Goal: Information Seeking & Learning: Learn about a topic

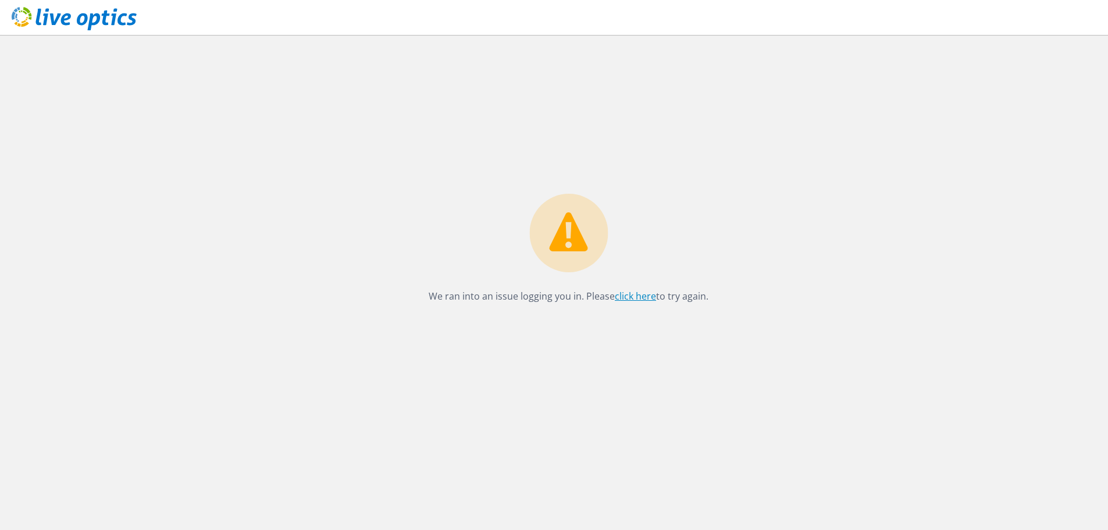
drag, startPoint x: 628, startPoint y: 307, endPoint x: 634, endPoint y: 296, distance: 12.3
click at [629, 305] on div "We ran into an issue logging you in. Please click here to try again." at bounding box center [568, 252] width 303 height 116
click at [635, 296] on link "click here" at bounding box center [635, 296] width 41 height 13
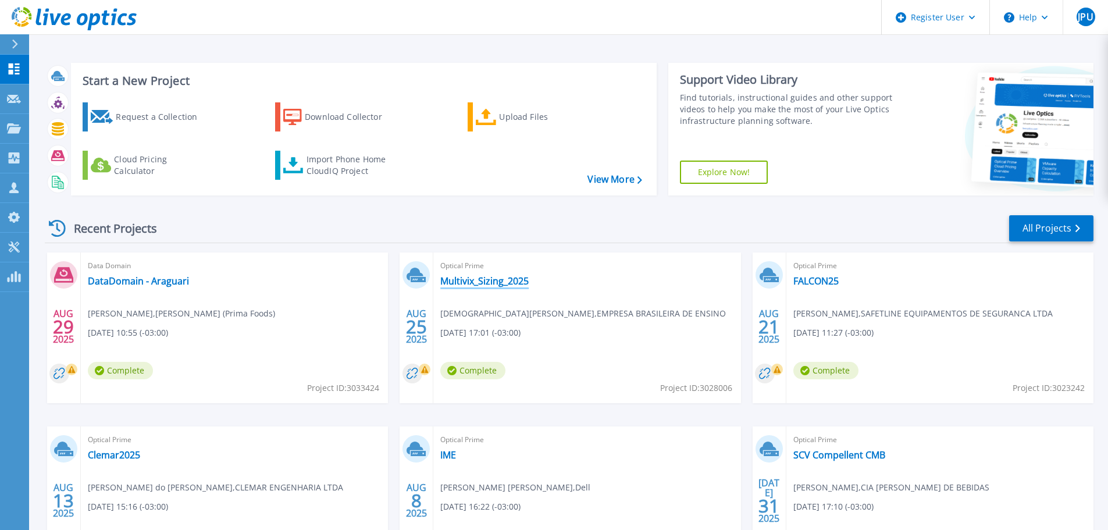
click at [520, 282] on link "Multivix_Sizing_2025" at bounding box center [484, 281] width 88 height 12
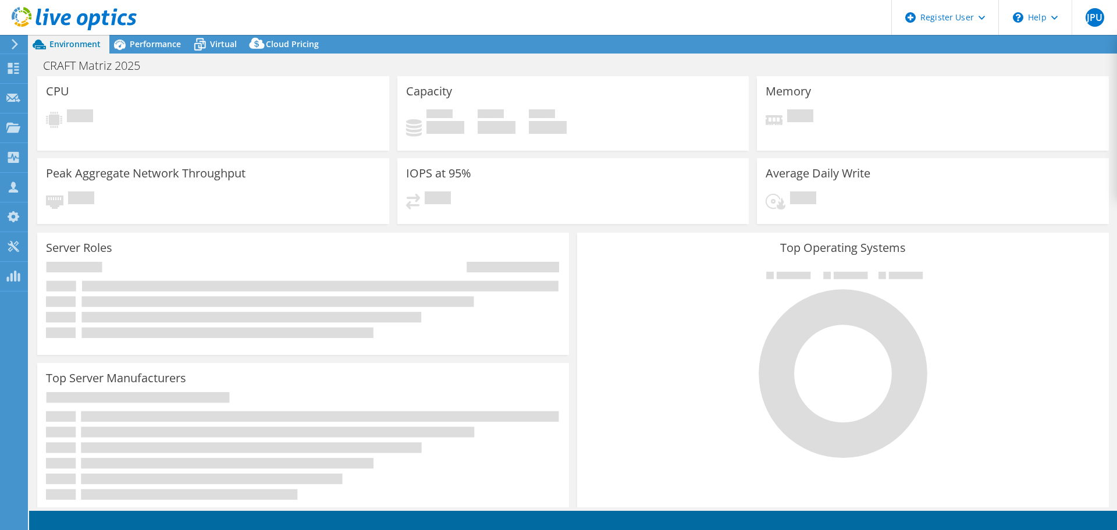
select select "SouthAmerica"
select select "BRL"
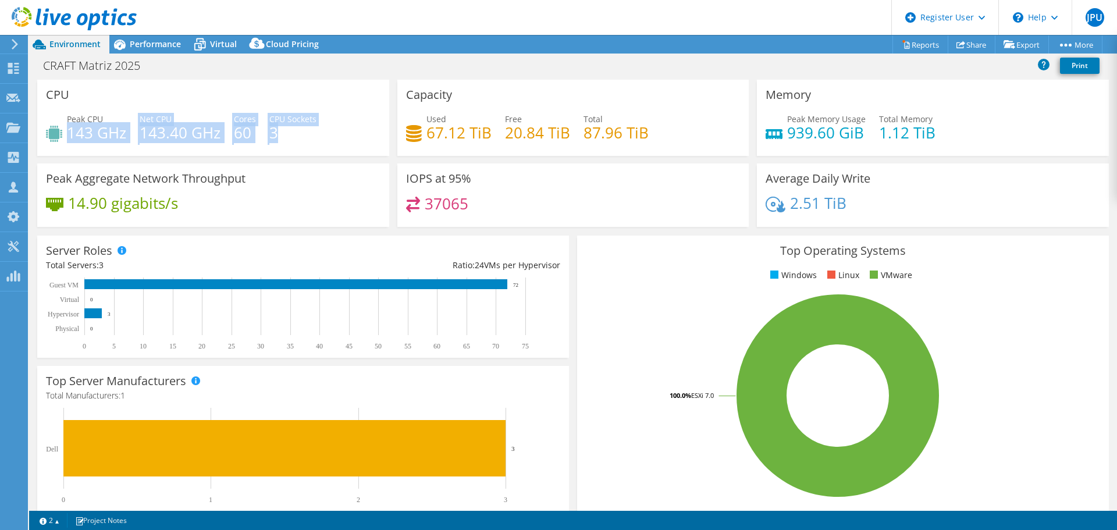
drag, startPoint x: 70, startPoint y: 136, endPoint x: 290, endPoint y: 136, distance: 220.5
click at [290, 136] on div "Peak CPU 143 GHz Net CPU 143.40 GHz Cores 60 CPU Sockets 3" at bounding box center [213, 132] width 335 height 38
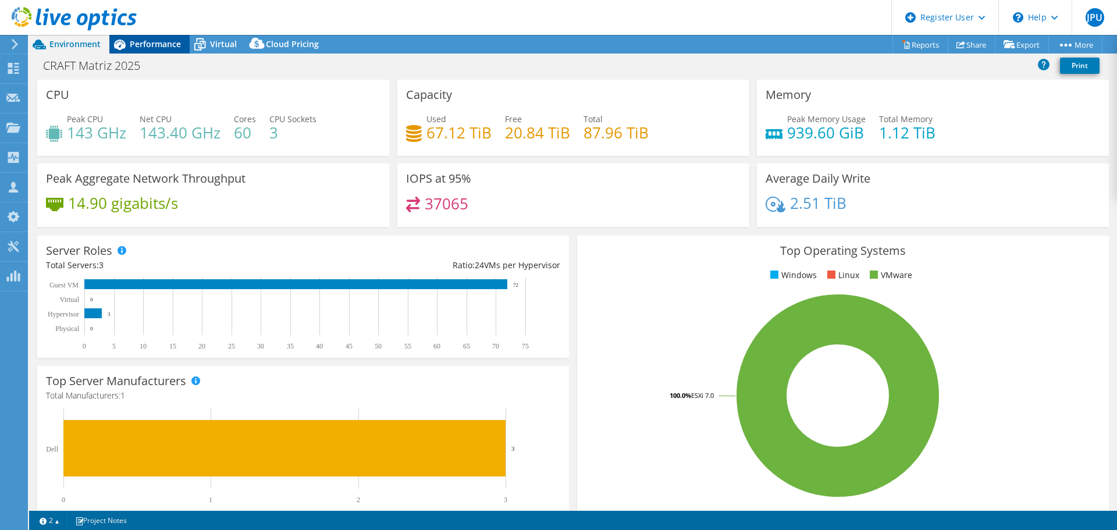
click at [161, 45] on span "Performance" at bounding box center [155, 43] width 51 height 11
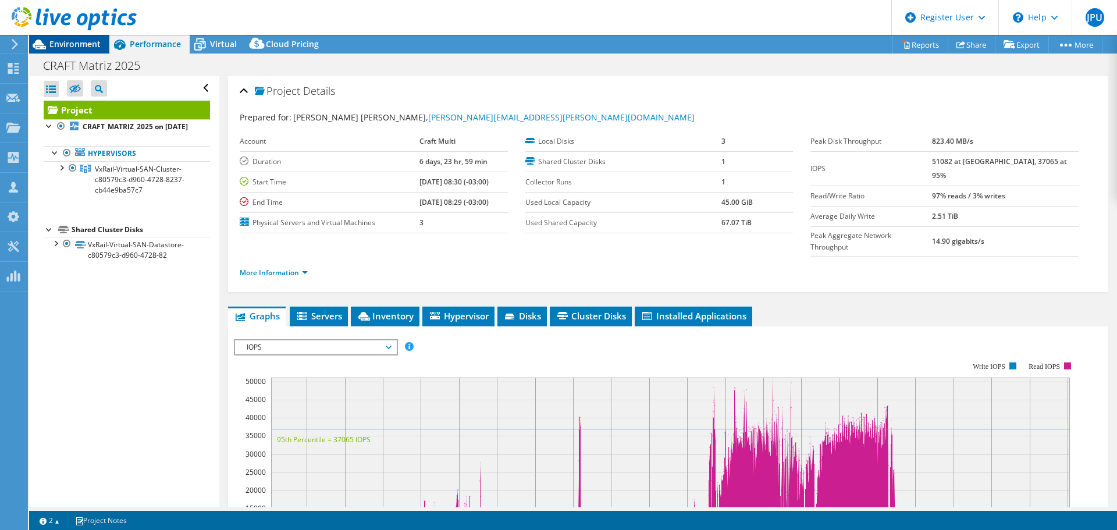
click at [87, 44] on span "Environment" at bounding box center [74, 43] width 51 height 11
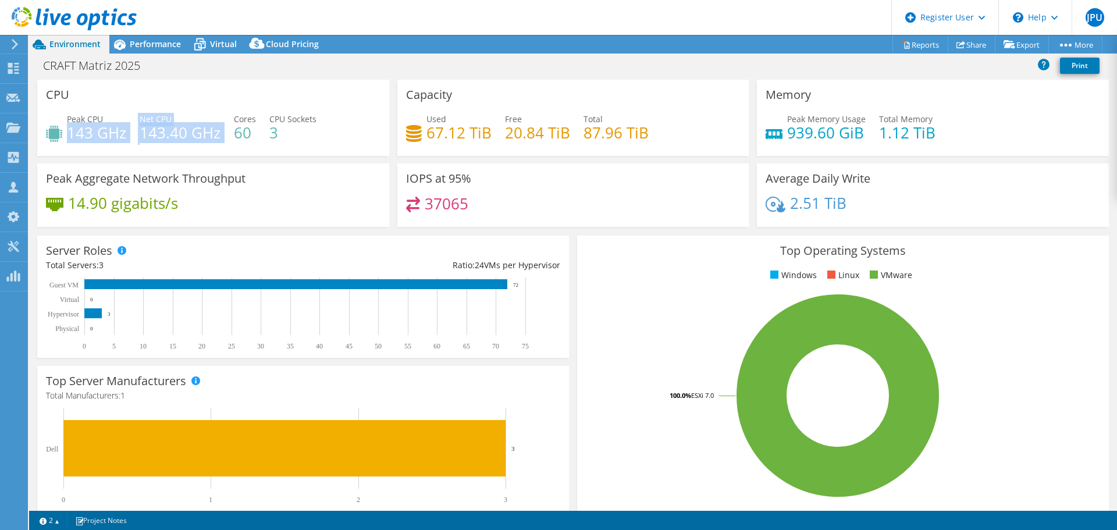
drag, startPoint x: 68, startPoint y: 132, endPoint x: 222, endPoint y: 135, distance: 154.2
click at [222, 135] on div "Peak CPU 143 GHz Net CPU 143.40 GHz Cores 60 CPU Sockets 3" at bounding box center [213, 132] width 335 height 38
click at [166, 49] on span "Performance" at bounding box center [155, 43] width 51 height 11
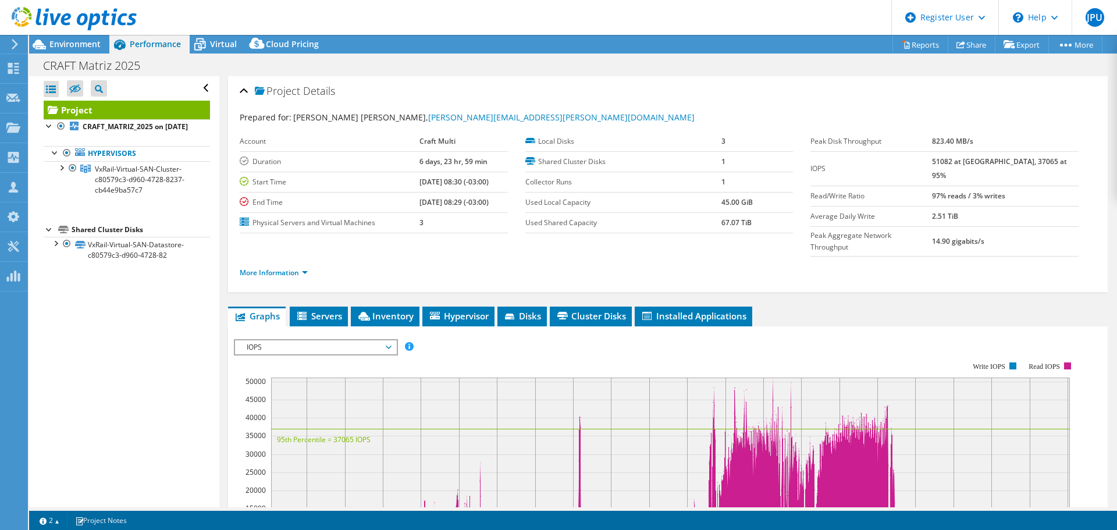
click at [310, 346] on rect at bounding box center [655, 462] width 843 height 233
click at [319, 340] on span "IOPS" at bounding box center [316, 347] width 150 height 14
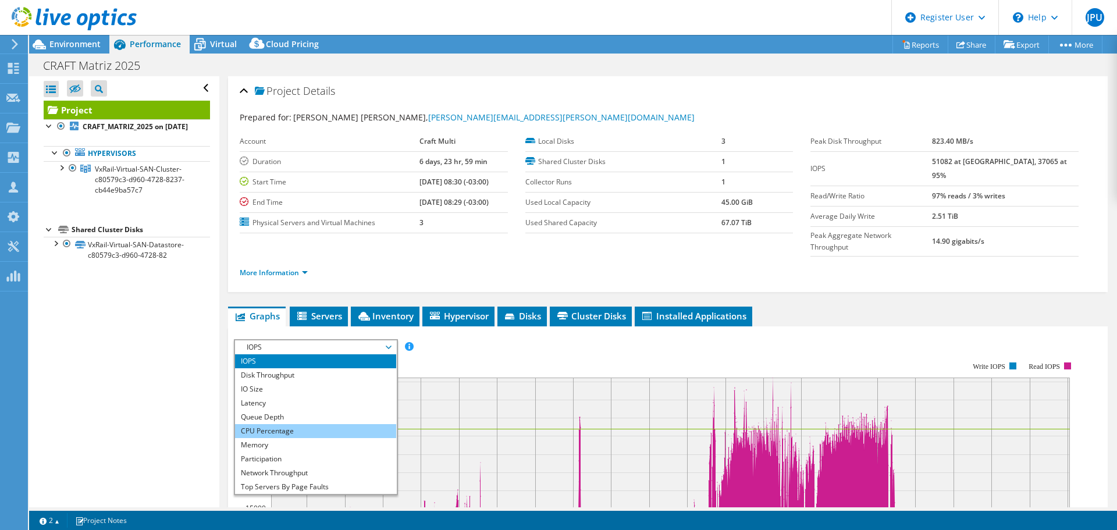
click at [307, 424] on li "CPU Percentage" at bounding box center [315, 431] width 161 height 14
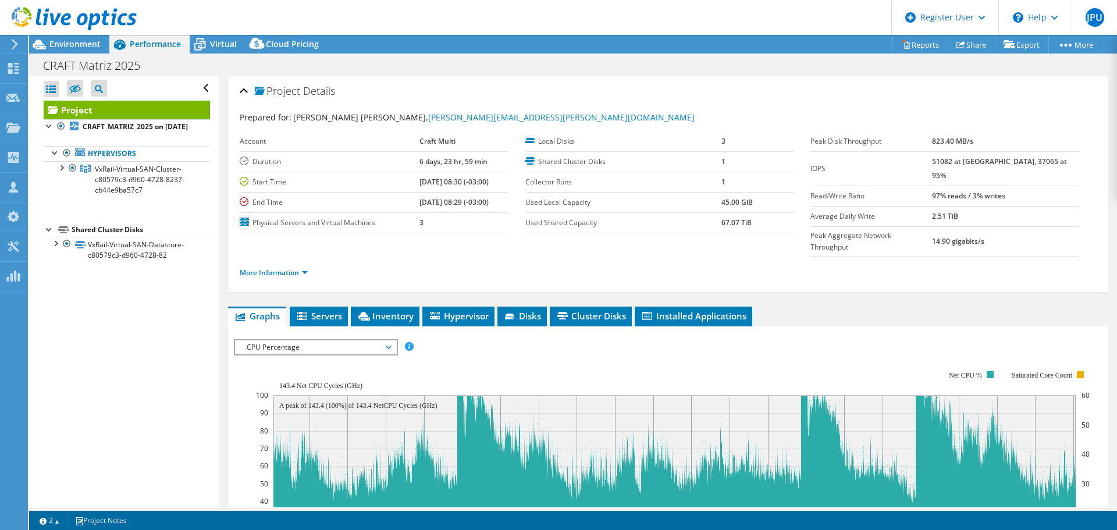
click at [85, 37] on div at bounding box center [68, 19] width 137 height 39
click at [87, 45] on span "Environment" at bounding box center [74, 43] width 51 height 11
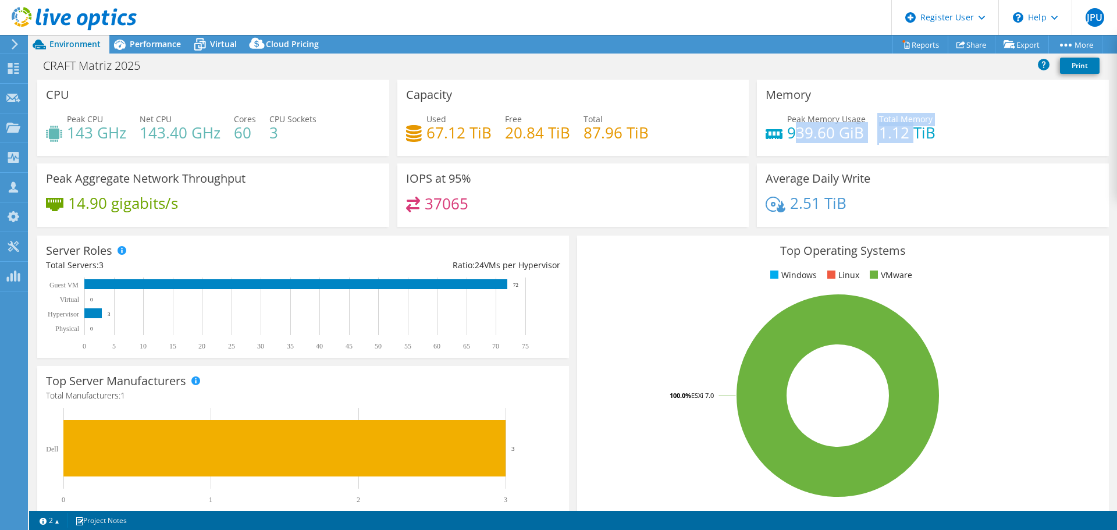
drag, startPoint x: 786, startPoint y: 130, endPoint x: 906, endPoint y: 134, distance: 119.9
click at [906, 134] on div "Peak Memory Usage 939.60 GiB Total Memory 1.12 TiB" at bounding box center [933, 132] width 335 height 38
click at [871, 148] on div "Peak Memory Usage 939.60 GiB Total Memory 1.12 TiB" at bounding box center [933, 132] width 335 height 38
click at [911, 139] on h4 "1.12 TiB" at bounding box center [907, 132] width 56 height 13
click at [882, 135] on h4 "1.12 TiB" at bounding box center [907, 132] width 56 height 13
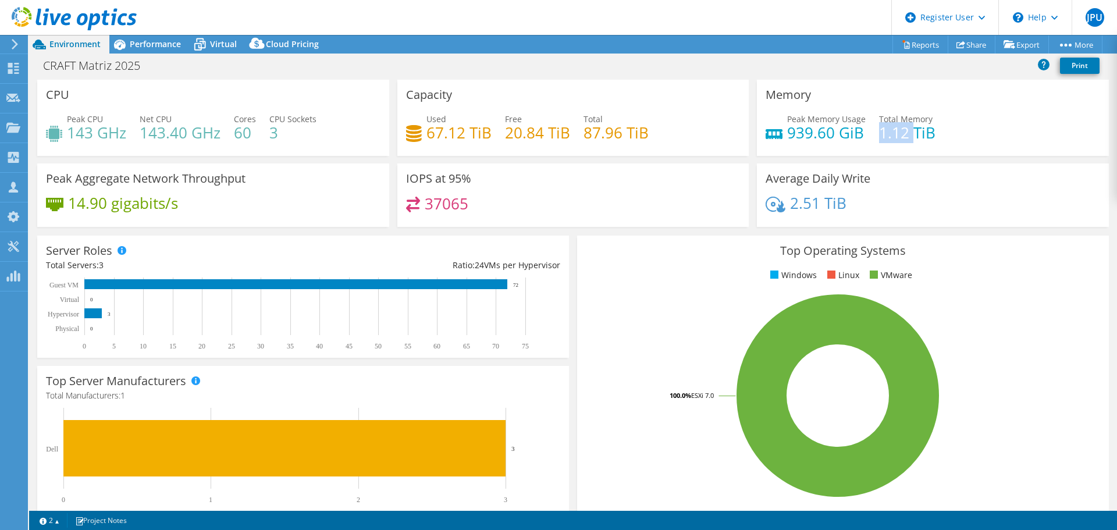
click at [882, 135] on h4 "1.12 TiB" at bounding box center [907, 132] width 56 height 13
click at [231, 41] on span "Virtual" at bounding box center [223, 43] width 27 height 11
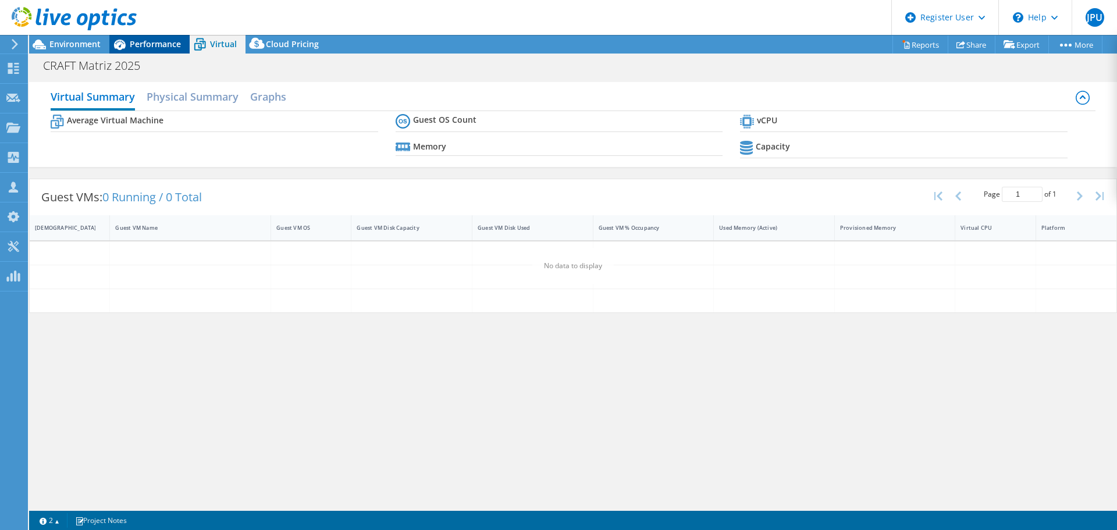
click at [154, 46] on span "Performance" at bounding box center [155, 43] width 51 height 11
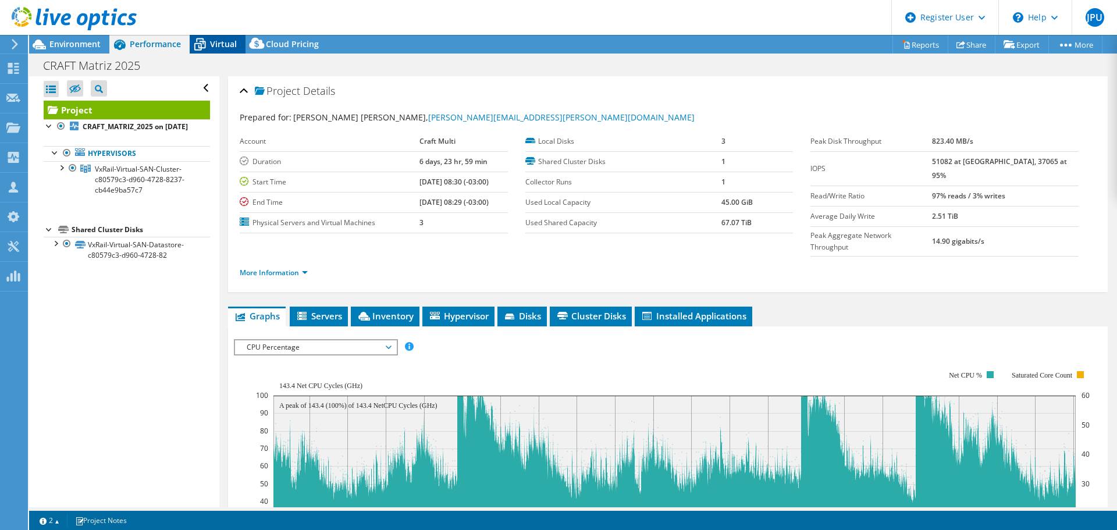
click at [219, 42] on span "Virtual" at bounding box center [223, 43] width 27 height 11
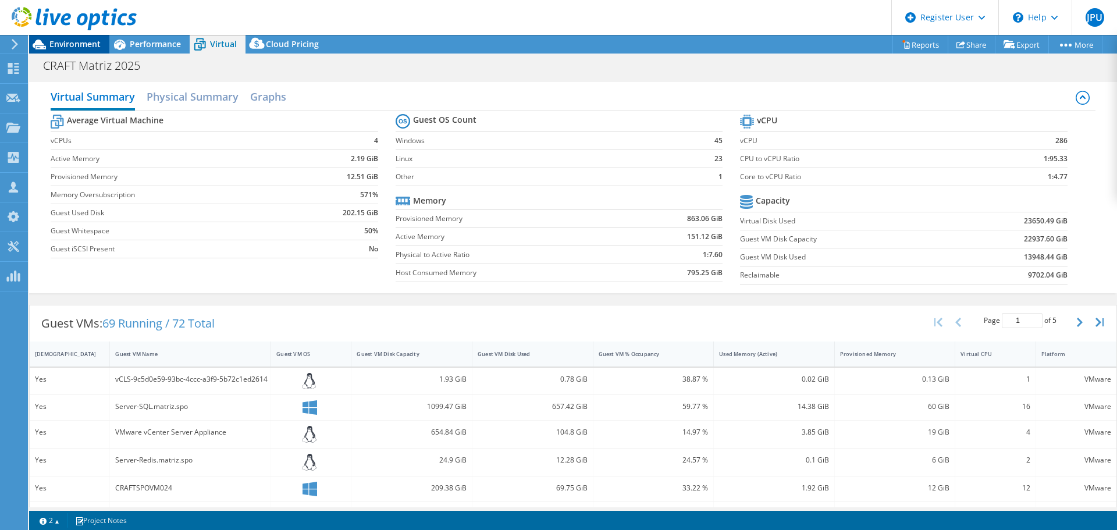
click at [83, 44] on span "Environment" at bounding box center [74, 43] width 51 height 11
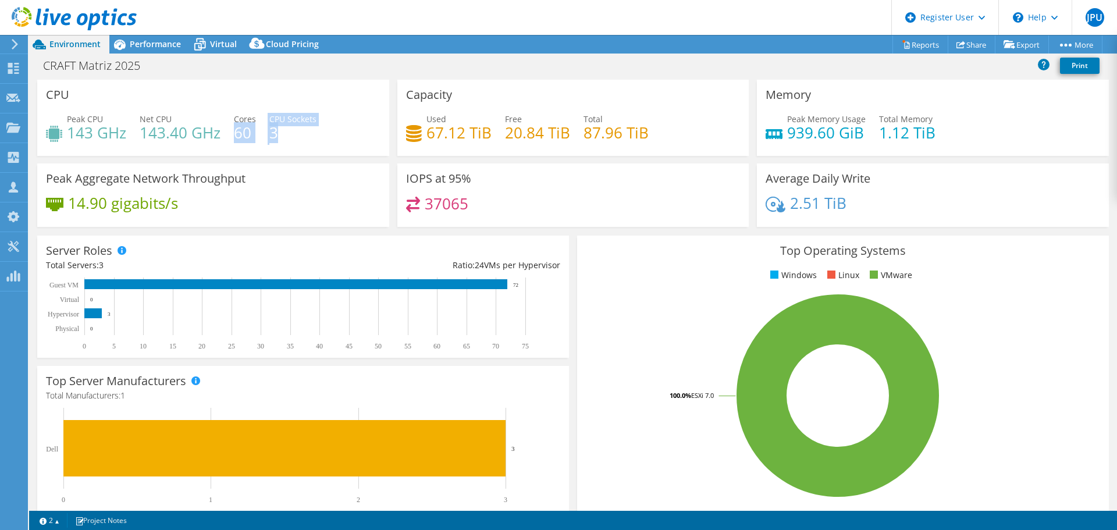
drag, startPoint x: 234, startPoint y: 131, endPoint x: 280, endPoint y: 133, distance: 46.6
click at [280, 133] on div "Peak CPU 143 GHz Net CPU 143.40 GHz Cores 60 CPU Sockets 3" at bounding box center [213, 132] width 335 height 38
click at [220, 145] on div "Peak CPU 143 GHz Net CPU 143.40 GHz Cores 60 CPU Sockets 3" at bounding box center [213, 132] width 335 height 38
drag, startPoint x: 70, startPoint y: 134, endPoint x: 285, endPoint y: 134, distance: 214.7
click at [285, 134] on div "Peak CPU 143 GHz Net CPU 143.40 GHz Cores 60 CPU Sockets 3" at bounding box center [213, 132] width 335 height 38
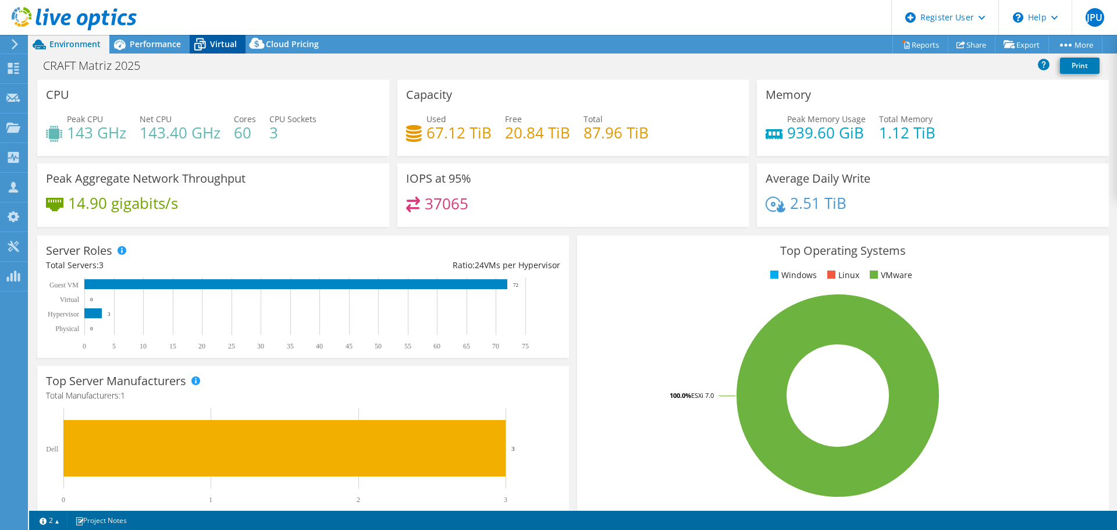
click at [230, 47] on span "Virtual" at bounding box center [223, 43] width 27 height 11
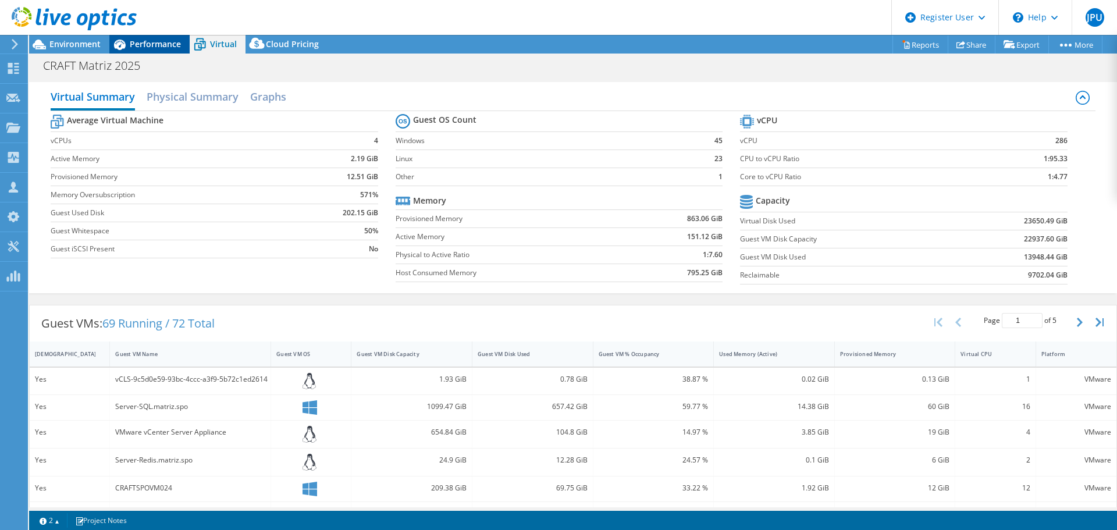
click at [168, 48] on span "Performance" at bounding box center [155, 43] width 51 height 11
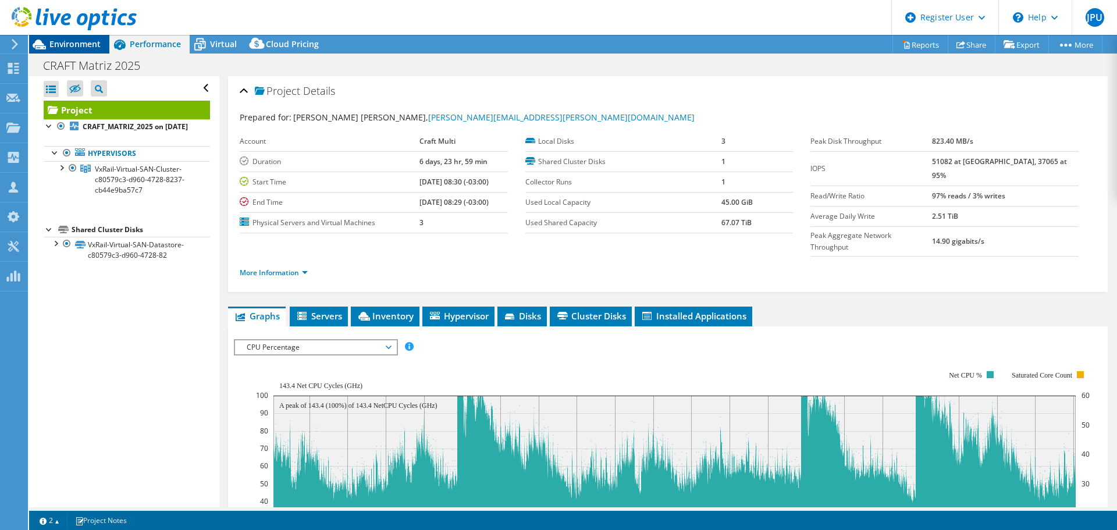
click at [76, 48] on span "Environment" at bounding box center [74, 43] width 51 height 11
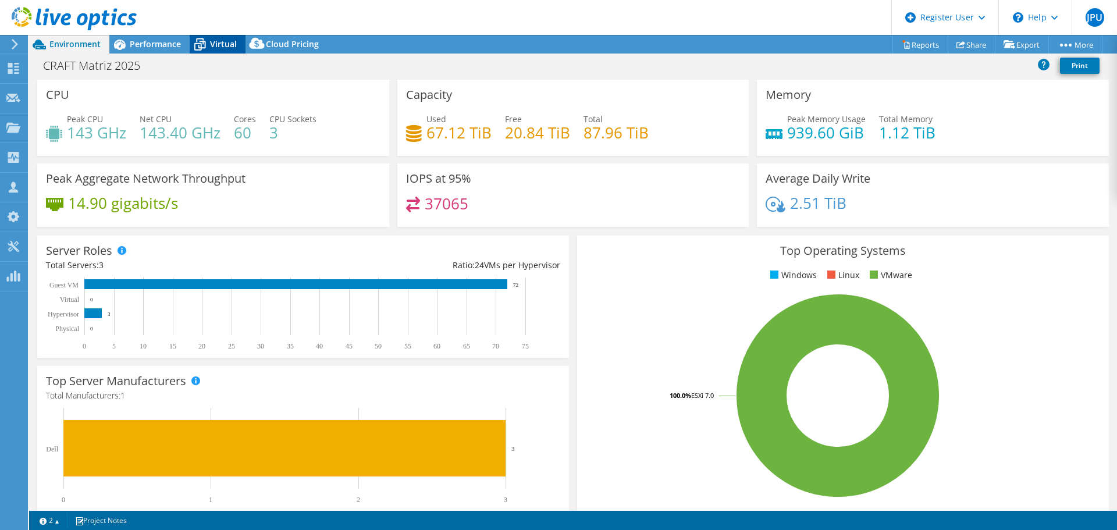
click at [216, 45] on span "Virtual" at bounding box center [223, 43] width 27 height 11
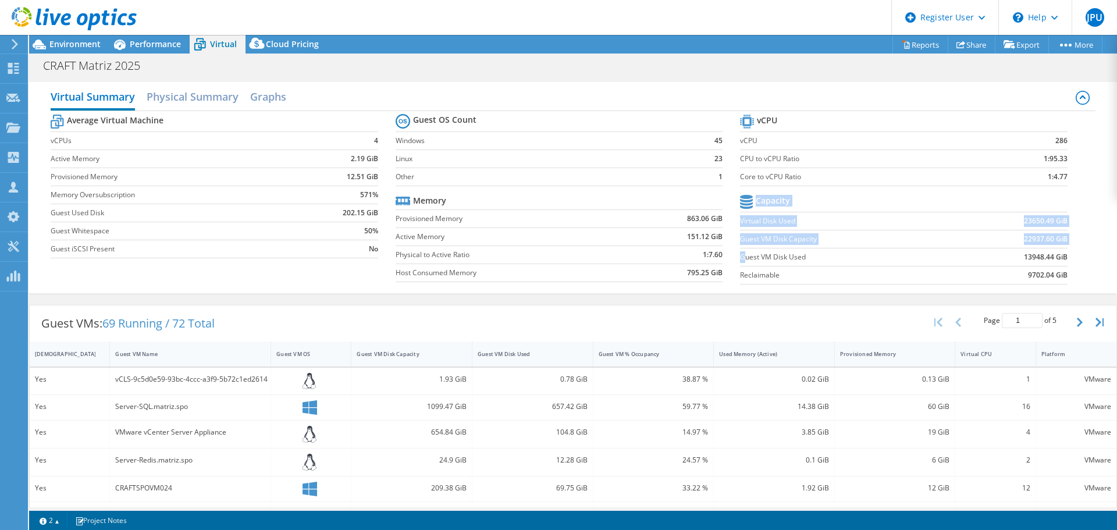
drag, startPoint x: 741, startPoint y: 257, endPoint x: 1064, endPoint y: 258, distance: 322.9
click at [1064, 258] on section "vCPU vCPU 286 CPU to vCPU Ratio 1:95.33 Core to vCPU Ratio 1:4.77 Capacity Virt…" at bounding box center [912, 201] width 344 height 179
click at [998, 239] on td "22937.60 GiB" at bounding box center [1010, 239] width 113 height 18
